Goal: Task Accomplishment & Management: Use online tool/utility

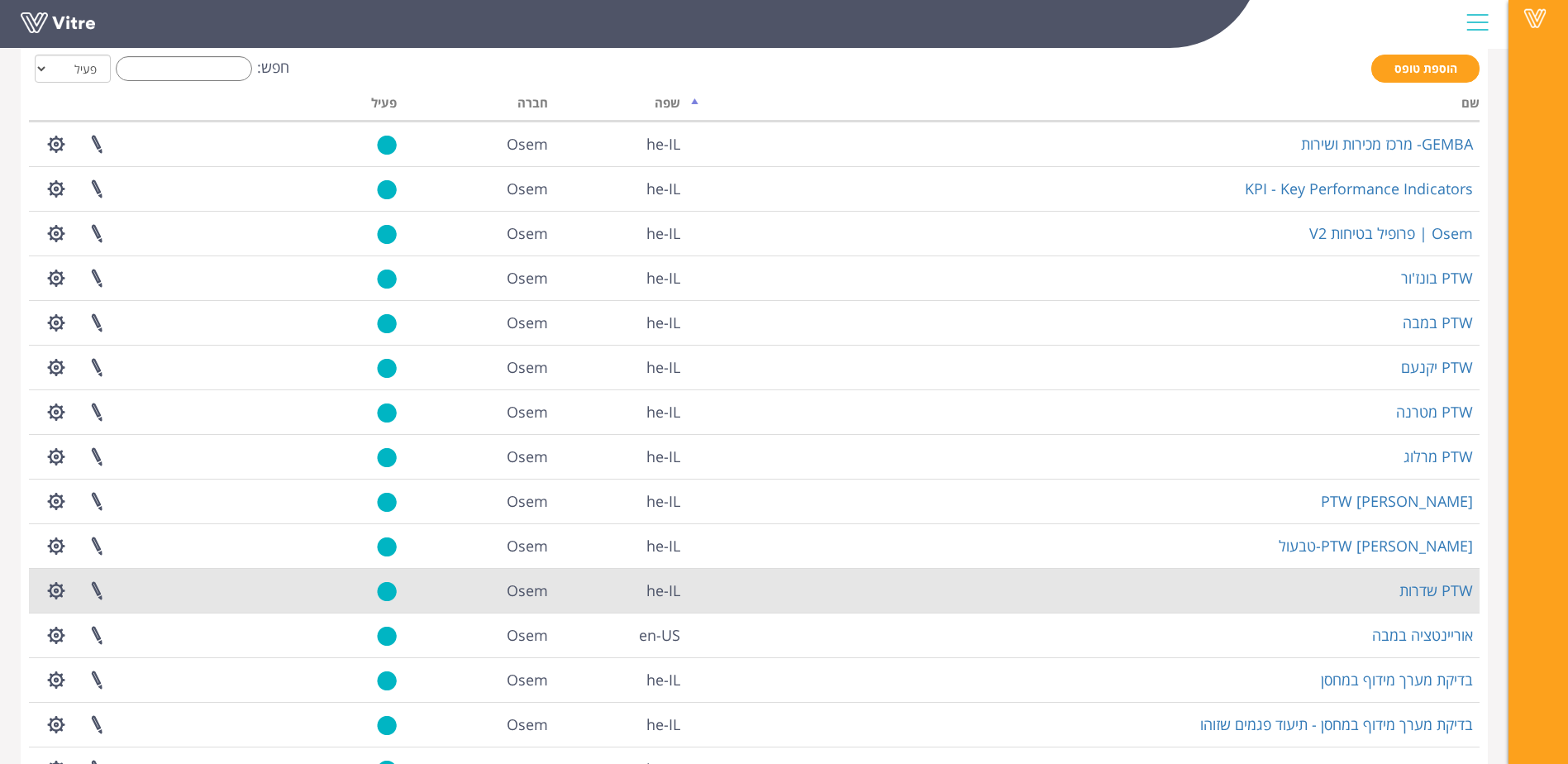
scroll to position [188, 0]
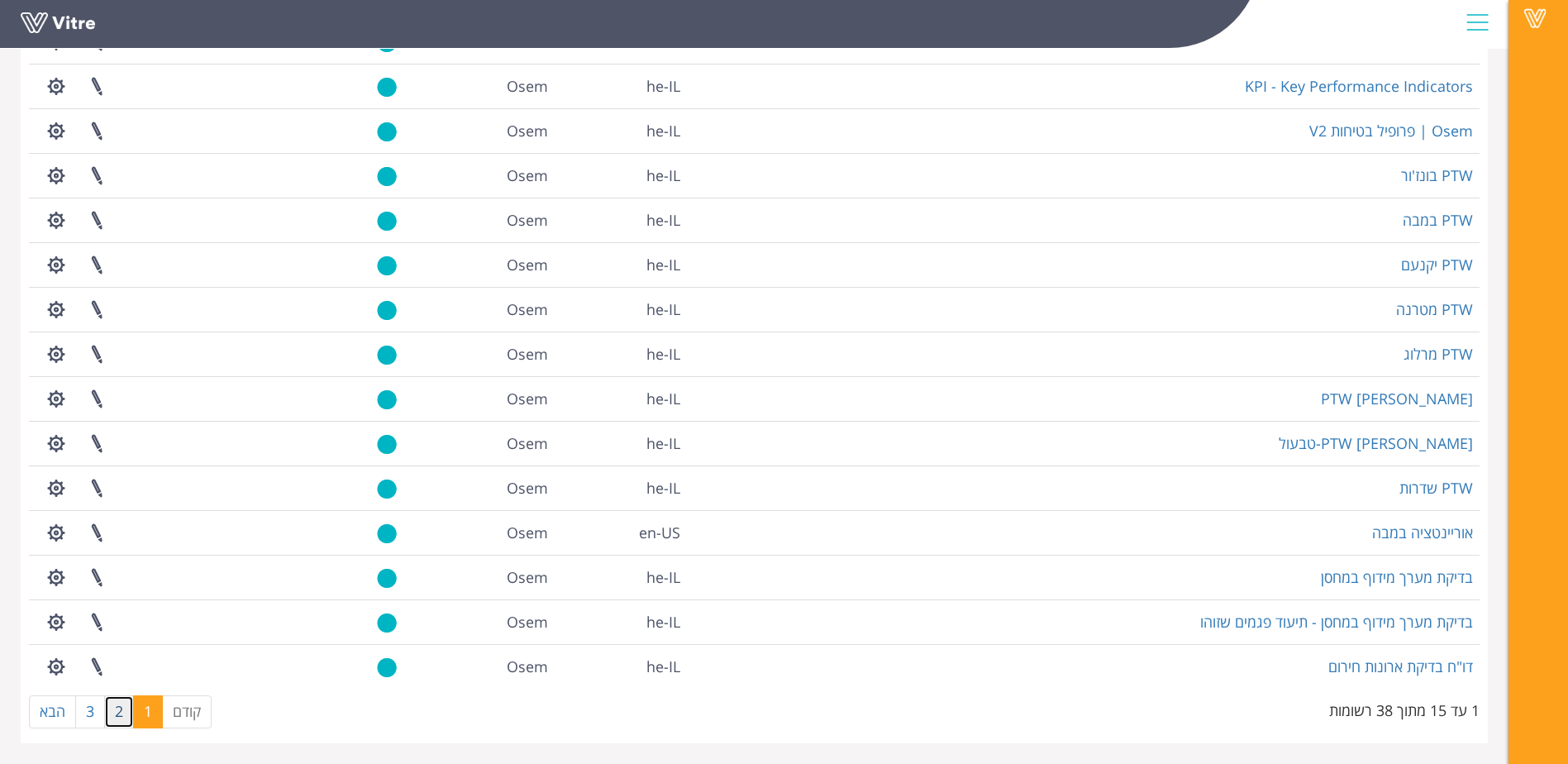
click at [121, 719] on link "2" at bounding box center [118, 711] width 29 height 33
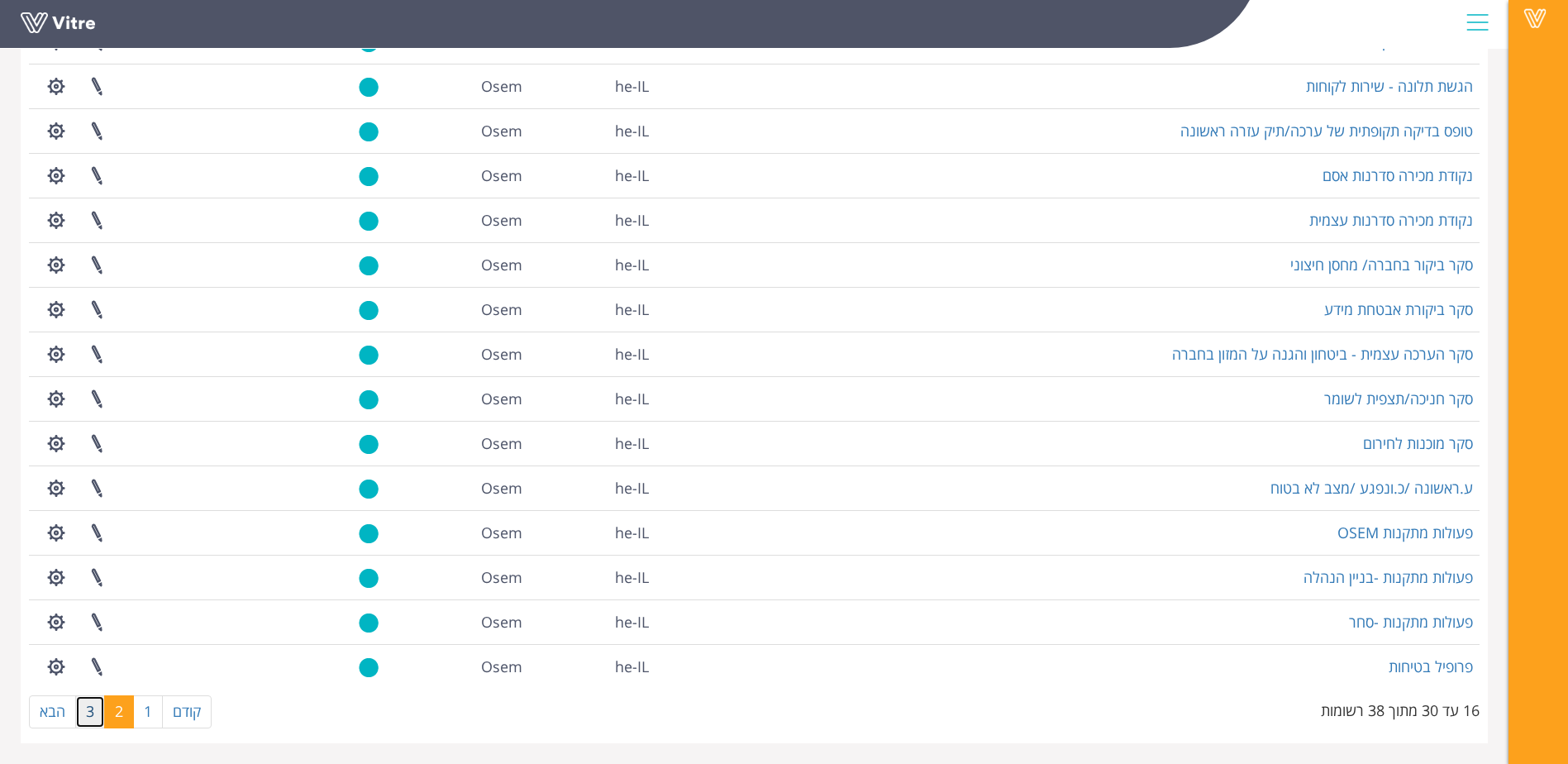
click at [89, 710] on link "3" at bounding box center [90, 711] width 29 height 33
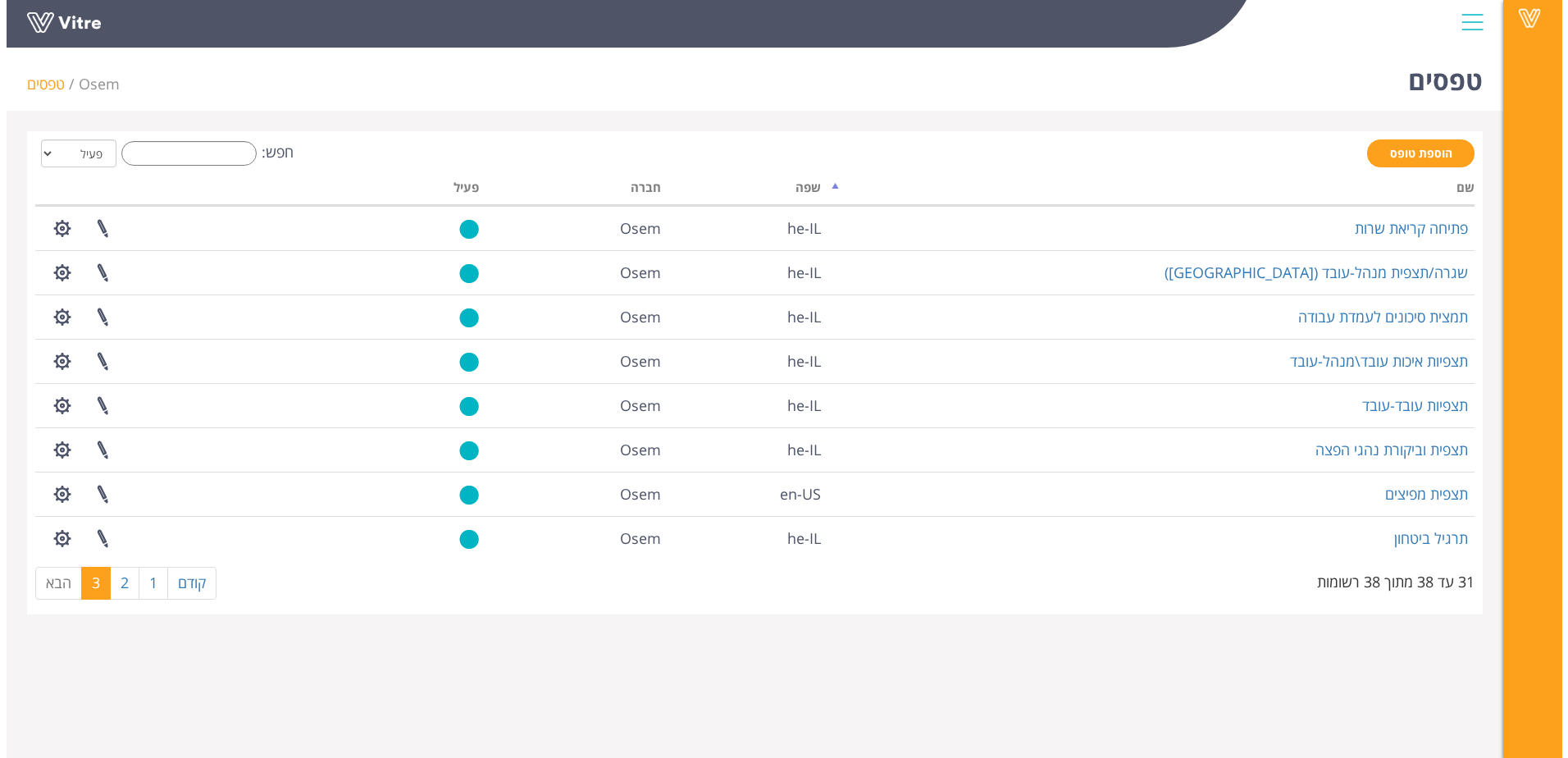
scroll to position [0, 0]
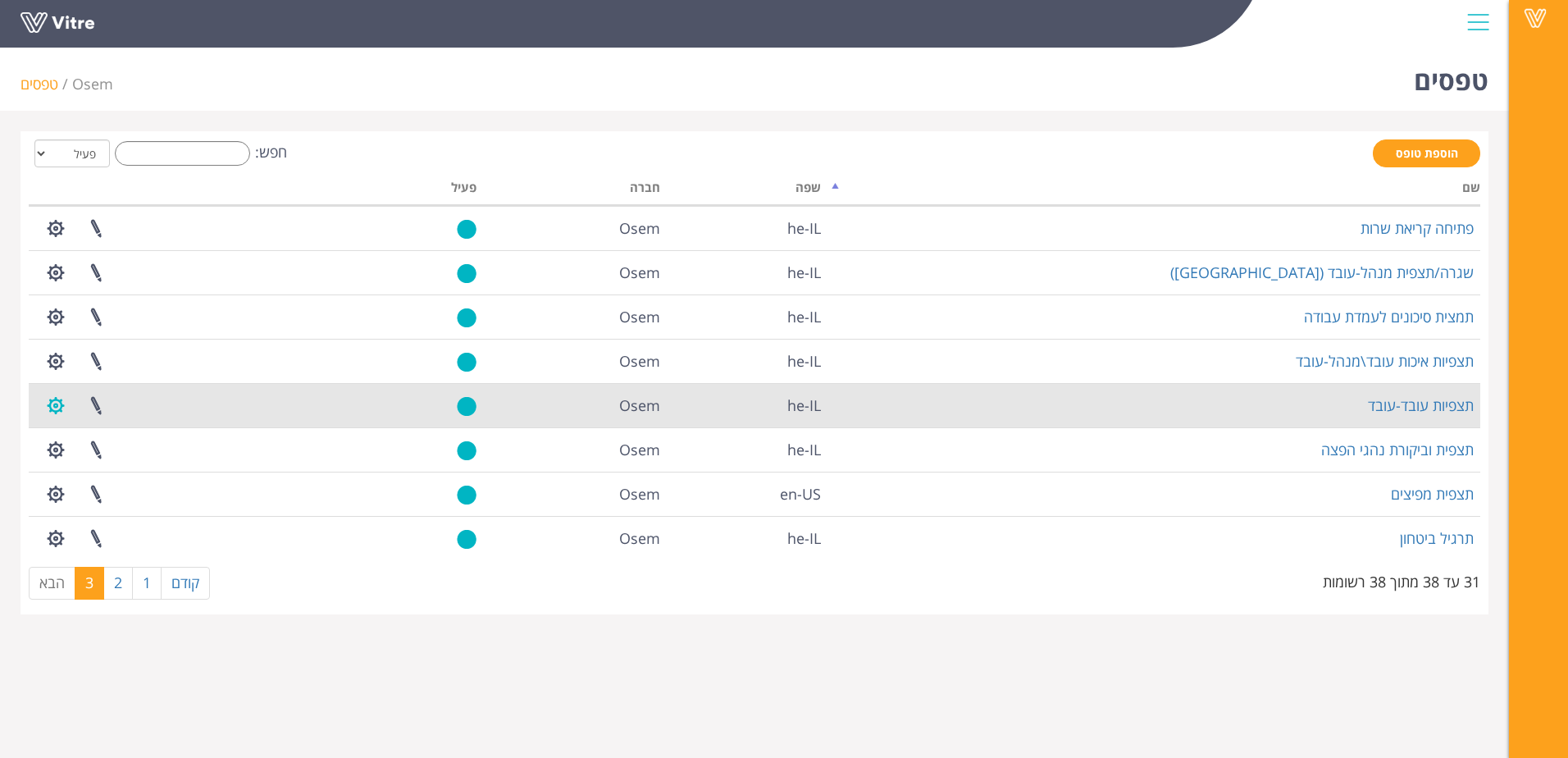
click at [53, 404] on button "button" at bounding box center [56, 406] width 41 height 44
click at [122, 465] on link "הגדרת משתמשים" at bounding box center [100, 466] width 130 height 21
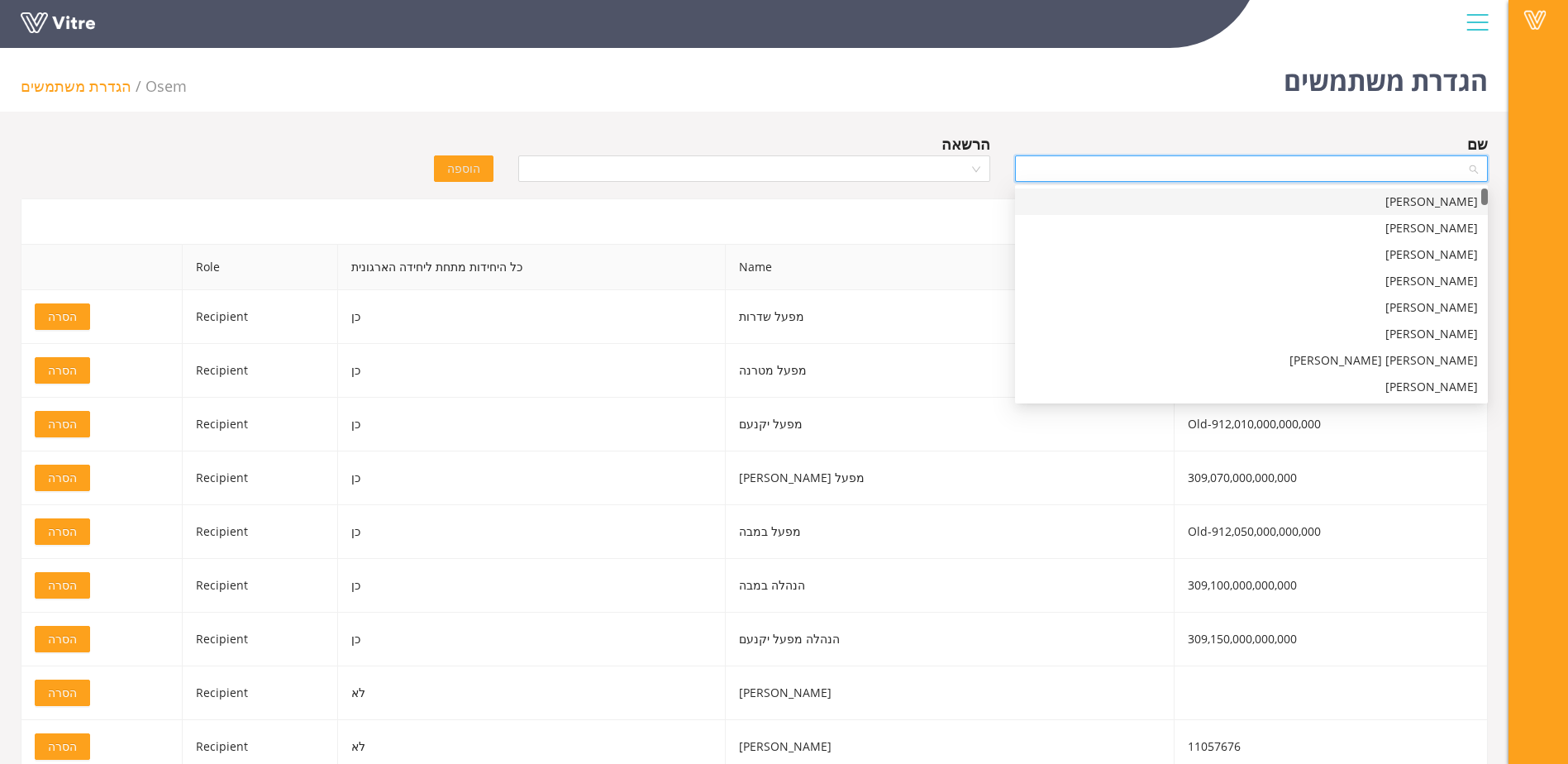
click at [1255, 178] on input "search" at bounding box center [1246, 169] width 442 height 25
type input "סיס"
drag, startPoint x: 1463, startPoint y: 328, endPoint x: 1444, endPoint y: 328, distance: 19.0
click at [1465, 327] on div "סיסאי בהטה" at bounding box center [1252, 334] width 453 height 18
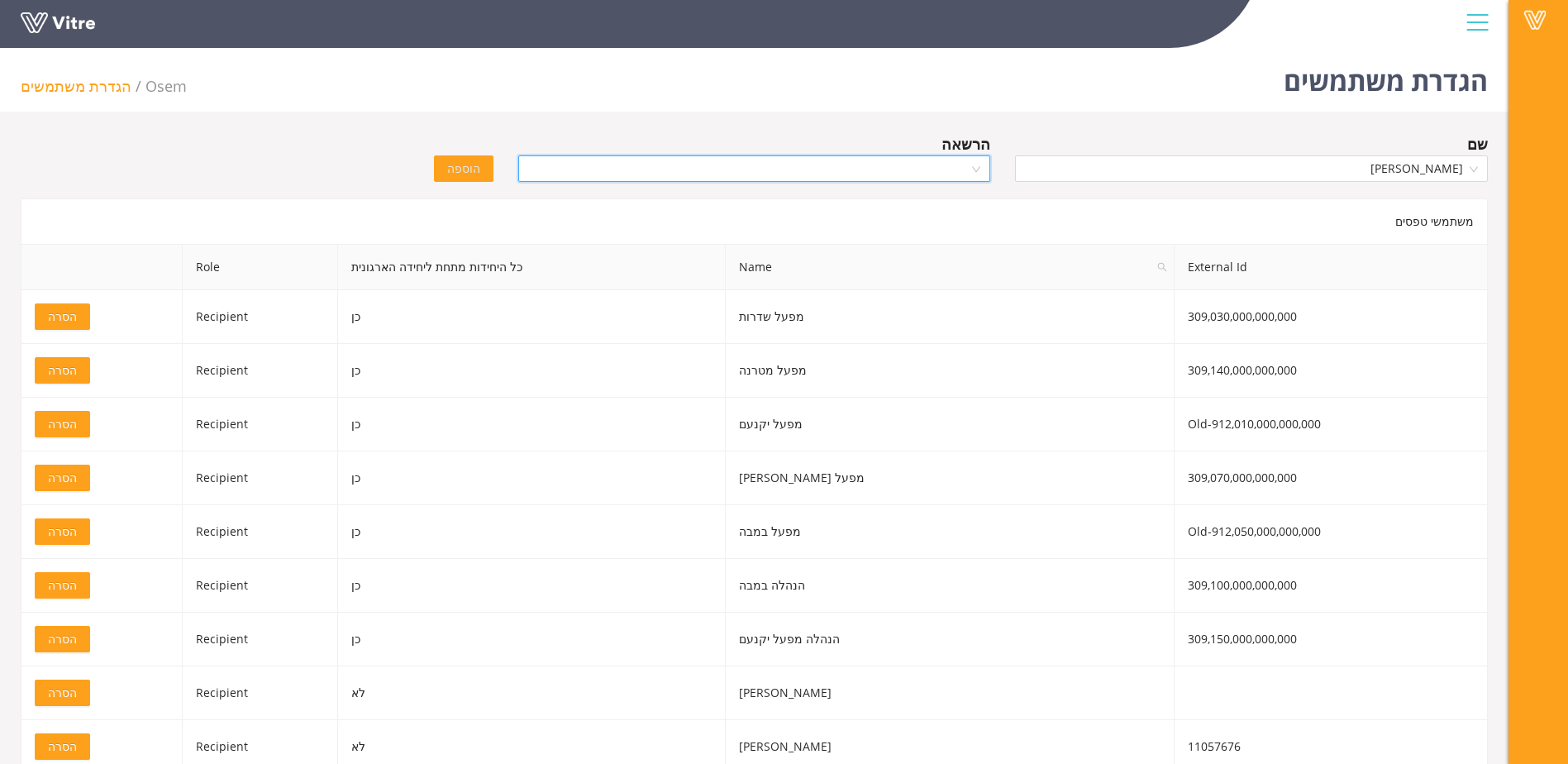
click at [951, 163] on input "search" at bounding box center [749, 169] width 442 height 25
click at [974, 229] on div "Recipient" at bounding box center [754, 227] width 453 height 18
click at [449, 171] on span "הוספה" at bounding box center [463, 169] width 33 height 18
